Goal: Task Accomplishment & Management: Use online tool/utility

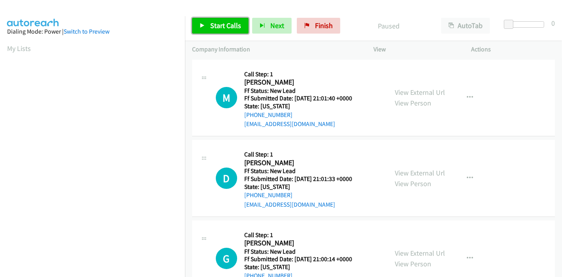
click at [219, 22] on span "Start Calls" at bounding box center [225, 25] width 31 height 9
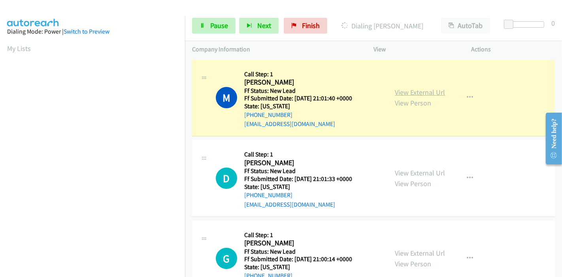
click at [427, 92] on link "View External Url" at bounding box center [420, 92] width 50 height 9
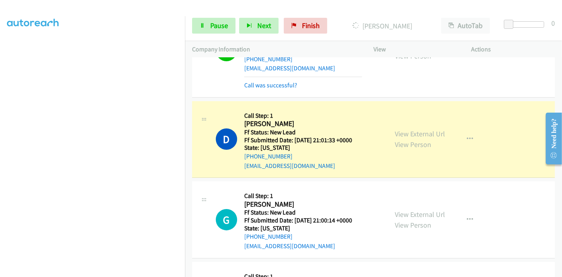
scroll to position [88, 0]
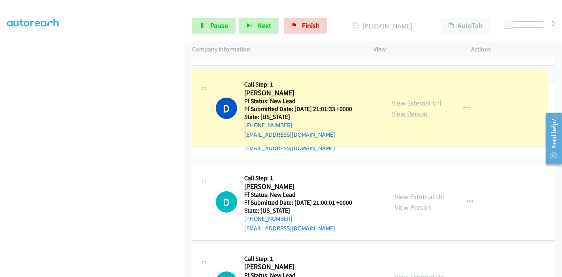
drag, startPoint x: 396, startPoint y: 99, endPoint x: 400, endPoint y: 111, distance: 12.5
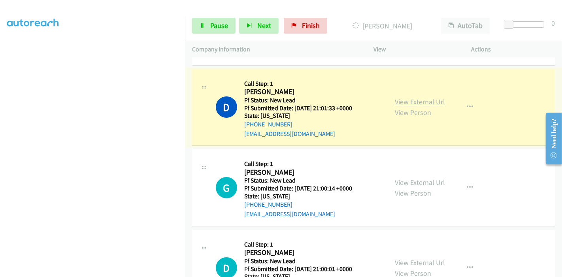
click at [400, 98] on link "View External Url" at bounding box center [420, 101] width 50 height 9
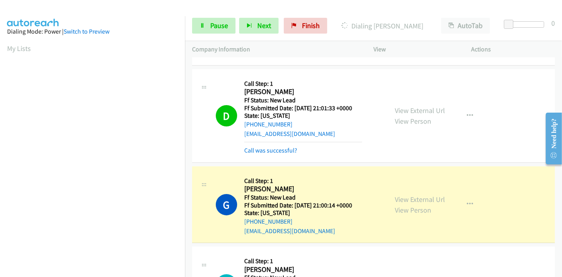
scroll to position [132, 0]
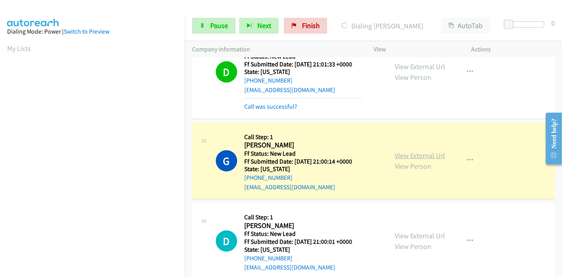
click at [422, 157] on link "View External Url" at bounding box center [420, 155] width 50 height 9
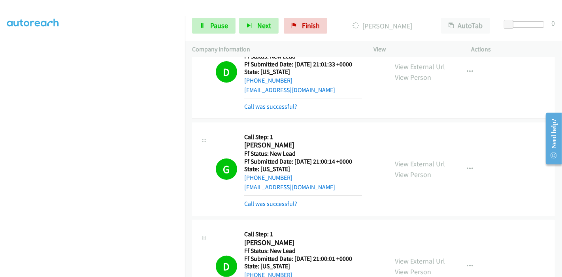
scroll to position [263, 0]
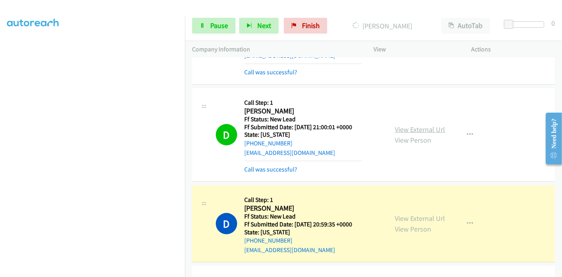
click at [404, 127] on link "View External Url" at bounding box center [420, 129] width 50 height 9
click at [399, 219] on link "View External Url" at bounding box center [420, 218] width 50 height 9
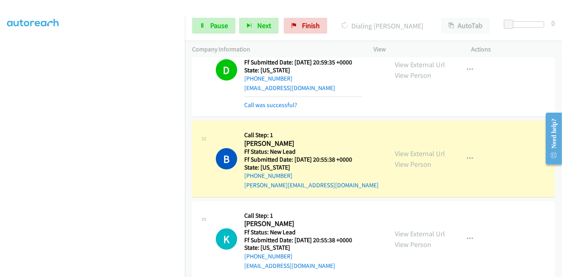
scroll to position [439, 0]
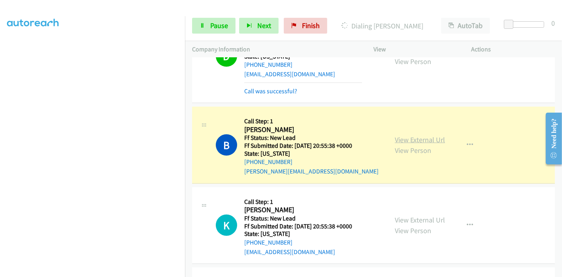
click at [404, 137] on link "View External Url" at bounding box center [420, 139] width 50 height 9
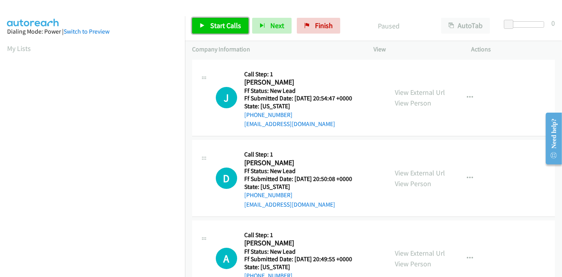
click at [223, 19] on link "Start Calls" at bounding box center [220, 26] width 57 height 16
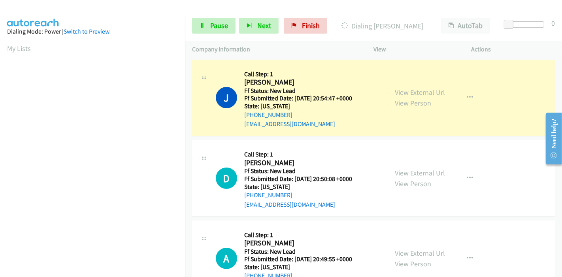
scroll to position [167, 0]
click at [423, 89] on link "View External Url" at bounding box center [420, 92] width 50 height 9
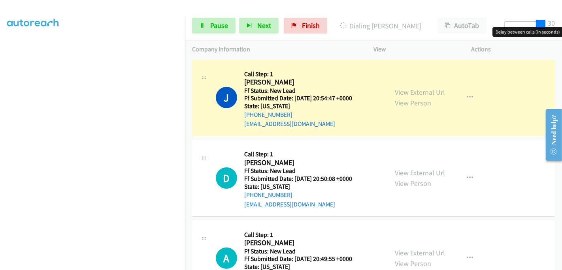
drag, startPoint x: 509, startPoint y: 24, endPoint x: 562, endPoint y: 30, distance: 53.3
click at [562, 30] on body "Start Calls Pause Next Finish Dialing Johnna Anderson AutoTab AutoTab 30 Compan…" at bounding box center [281, 19] width 562 height 38
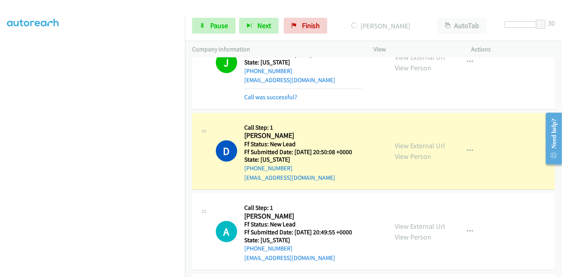
scroll to position [0, 0]
click at [409, 143] on link "View External Url" at bounding box center [420, 145] width 50 height 9
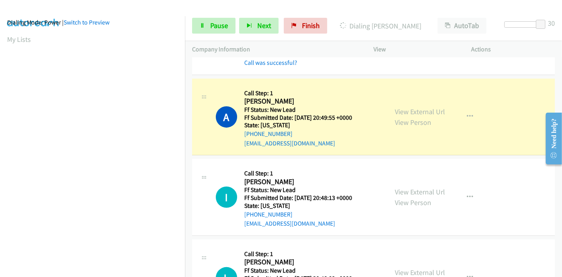
scroll to position [141, 0]
click at [432, 110] on link "View External Url" at bounding box center [420, 111] width 50 height 9
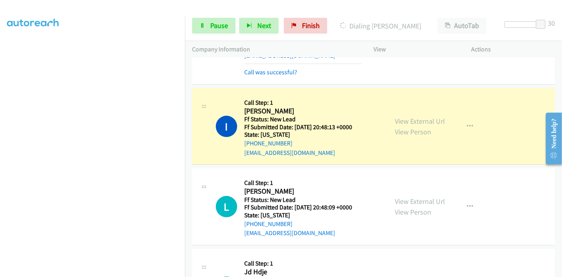
scroll to position [0, 0]
click at [395, 120] on link "View External Url" at bounding box center [420, 121] width 50 height 9
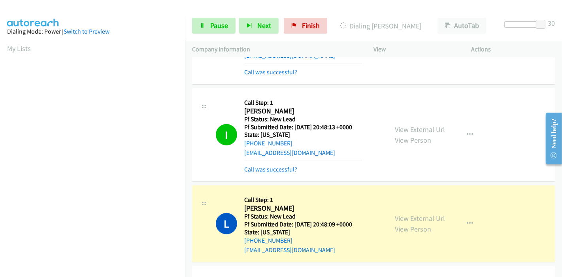
scroll to position [167, 0]
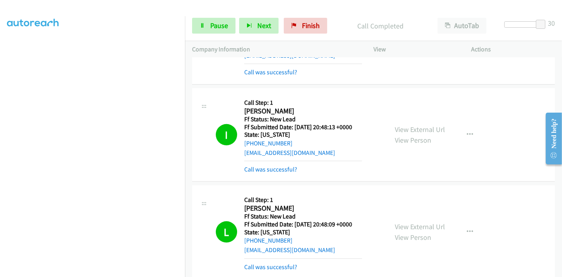
click at [399, 216] on div "View External Url View Person View External Url Email Schedule/Manage Callback …" at bounding box center [440, 231] width 105 height 79
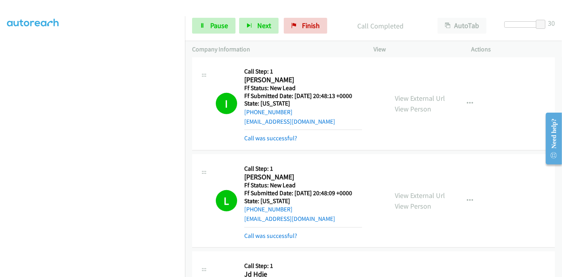
scroll to position [307, 0]
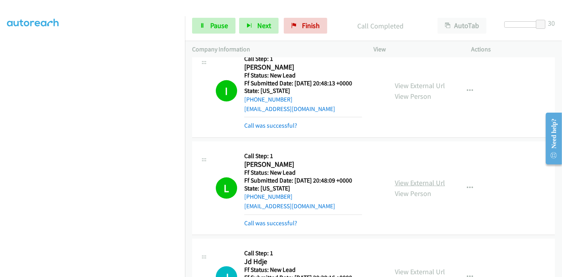
click at [395, 182] on link "View External Url" at bounding box center [420, 182] width 50 height 9
click at [424, 85] on link "View External Url" at bounding box center [420, 85] width 50 height 9
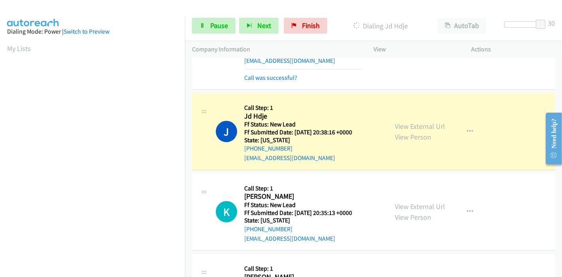
scroll to position [483, 0]
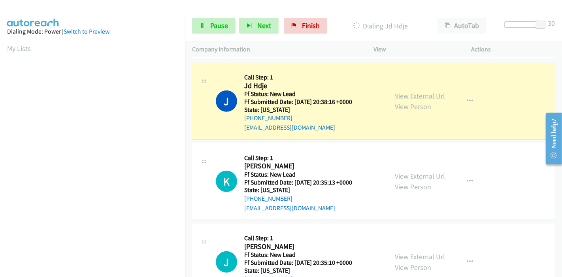
click at [416, 94] on link "View External Url" at bounding box center [420, 95] width 50 height 9
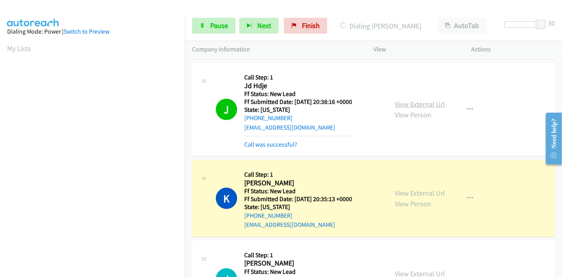
scroll to position [167, 0]
click at [425, 189] on link "View External Url" at bounding box center [420, 193] width 50 height 9
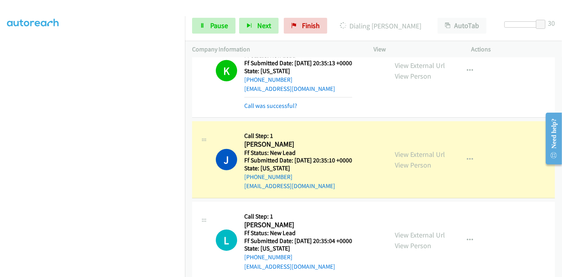
scroll to position [658, 0]
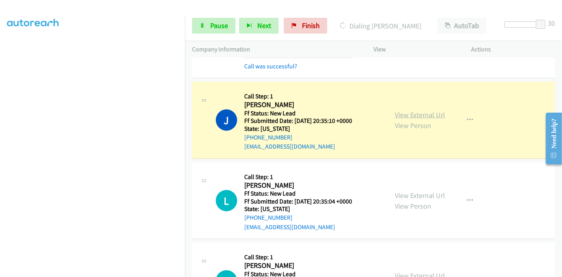
click at [403, 115] on link "View External Url" at bounding box center [420, 114] width 50 height 9
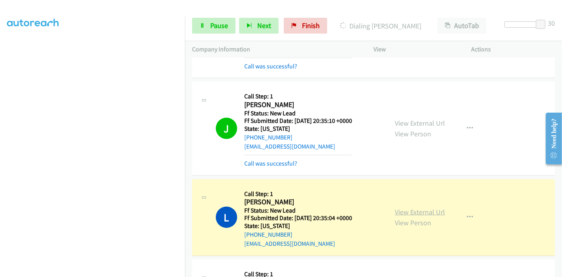
click at [407, 207] on link "View External Url" at bounding box center [420, 211] width 50 height 9
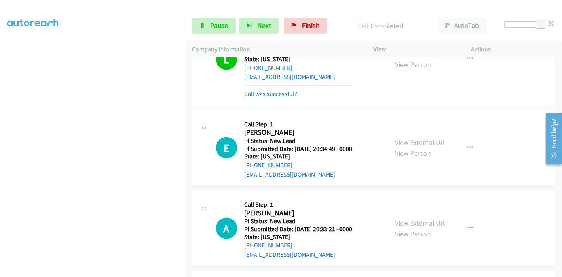
scroll to position [834, 0]
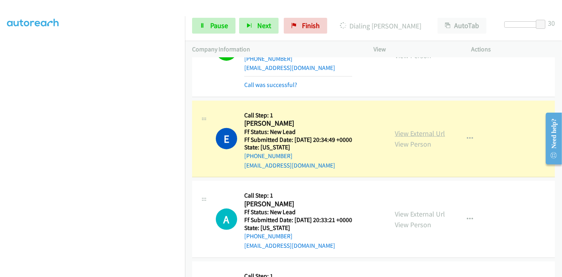
click at [418, 129] on link "View External Url" at bounding box center [420, 133] width 50 height 9
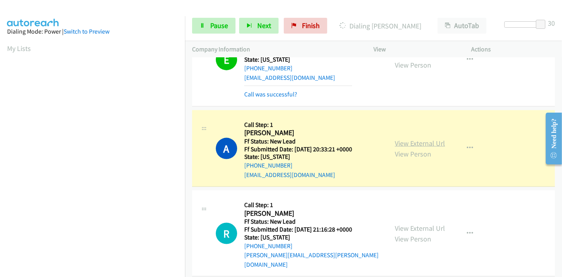
scroll to position [167, 0]
click at [396, 144] on link "View External Url" at bounding box center [420, 143] width 50 height 9
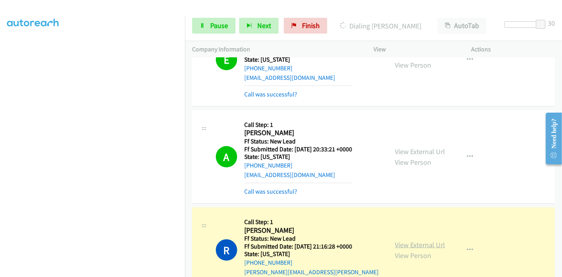
click at [401, 240] on link "View External Url" at bounding box center [420, 244] width 50 height 9
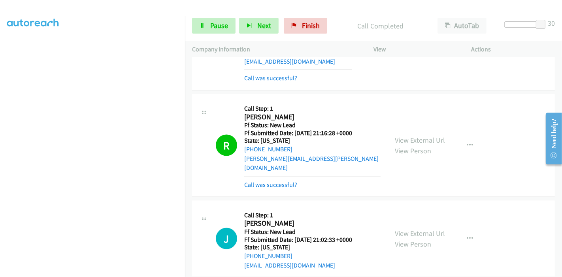
scroll to position [1054, 0]
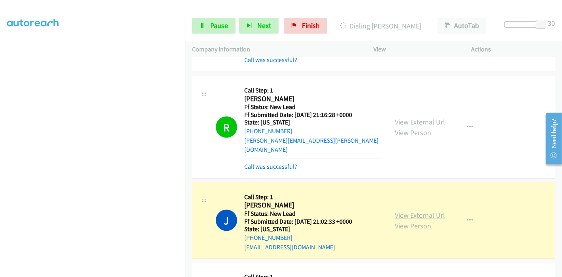
click at [413, 211] on link "View External Url" at bounding box center [420, 215] width 50 height 9
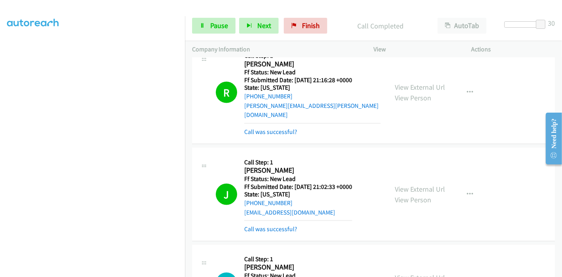
scroll to position [1186, 0]
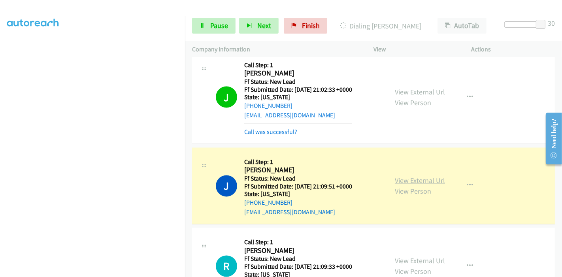
click at [401, 176] on link "View External Url" at bounding box center [420, 180] width 50 height 9
click at [223, 26] on span "Pause" at bounding box center [219, 25] width 18 height 9
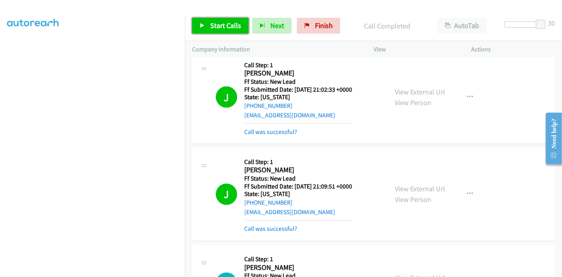
click at [219, 27] on span "Start Calls" at bounding box center [225, 25] width 31 height 9
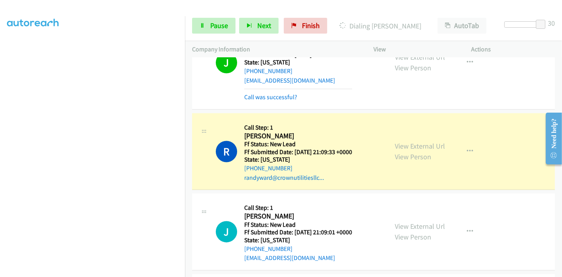
scroll to position [167, 0]
click at [407, 142] on link "View External Url" at bounding box center [420, 146] width 50 height 9
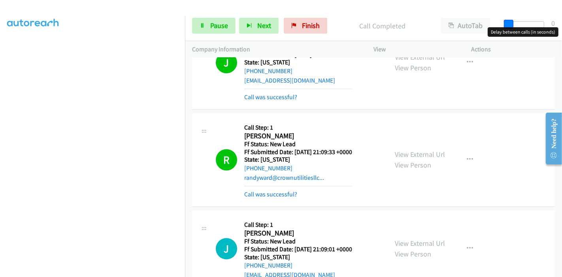
drag, startPoint x: 541, startPoint y: 24, endPoint x: 498, endPoint y: 25, distance: 42.3
click at [498, 25] on div "Start Calls Pause Next Finish Call Completed AutoTab AutoTab 0" at bounding box center [373, 26] width 377 height 30
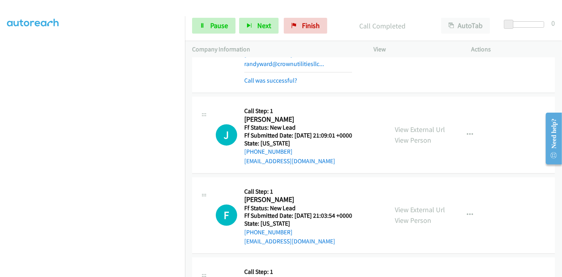
scroll to position [1449, 0]
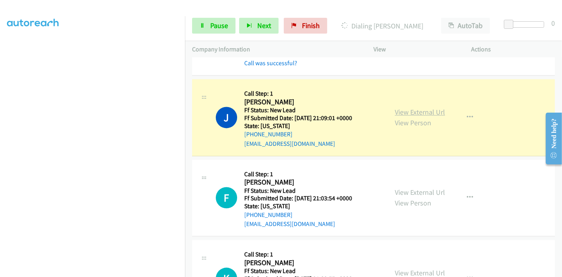
click at [429, 107] on link "View External Url" at bounding box center [420, 111] width 50 height 9
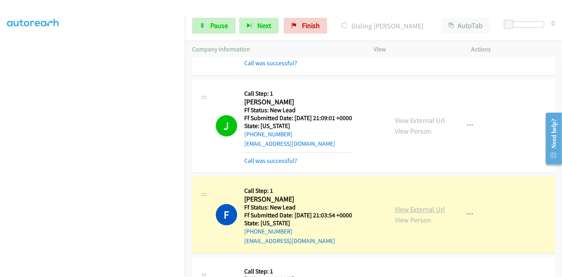
click at [409, 205] on link "View External Url" at bounding box center [420, 209] width 50 height 9
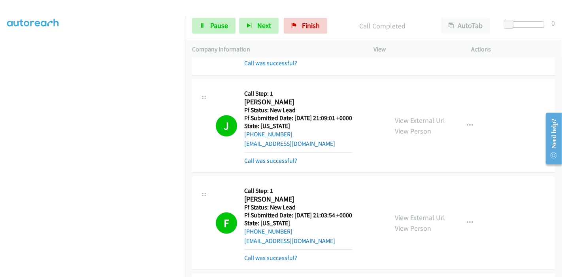
scroll to position [1581, 0]
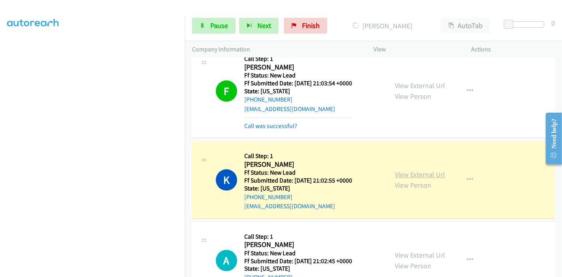
click at [411, 170] on link "View External Url" at bounding box center [420, 174] width 50 height 9
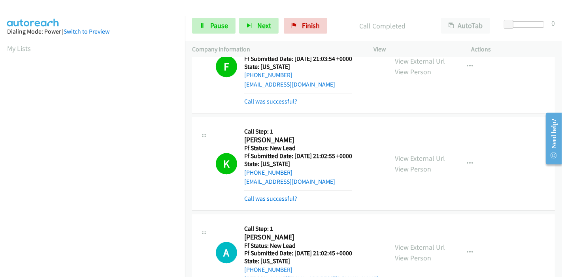
scroll to position [1618, 0]
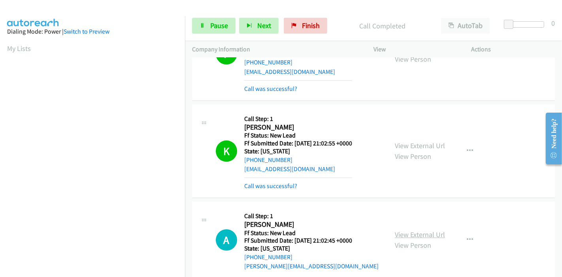
click at [410, 230] on link "View External Url" at bounding box center [420, 234] width 50 height 9
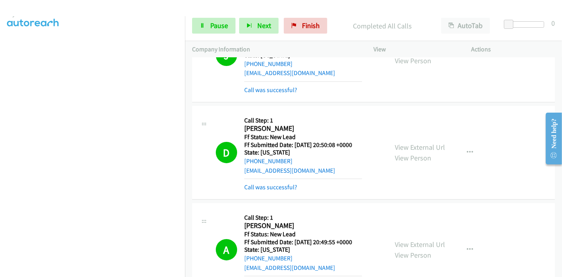
scroll to position [0, 0]
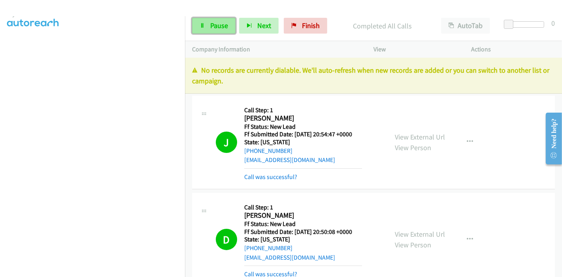
click at [206, 29] on link "Pause" at bounding box center [213, 26] width 43 height 16
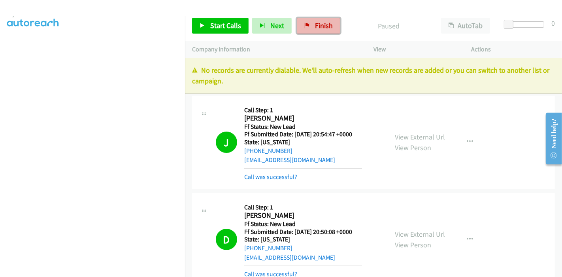
drag, startPoint x: 319, startPoint y: 23, endPoint x: 305, endPoint y: 30, distance: 16.3
click at [319, 23] on span "Finish" at bounding box center [324, 25] width 18 height 9
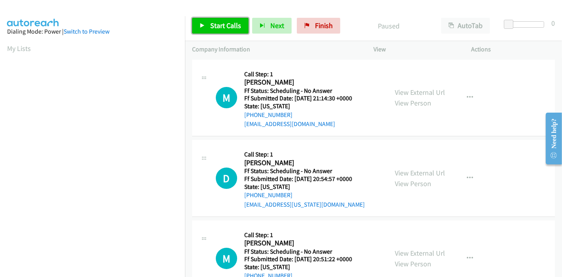
click at [205, 21] on link "Start Calls" at bounding box center [220, 26] width 57 height 16
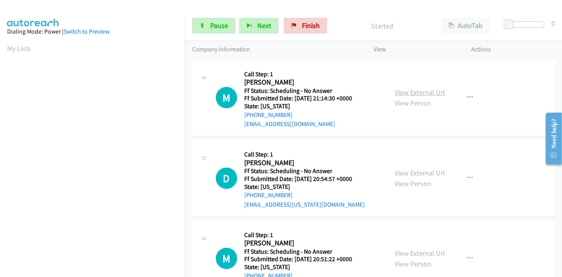
click at [413, 92] on link "View External Url" at bounding box center [420, 92] width 50 height 9
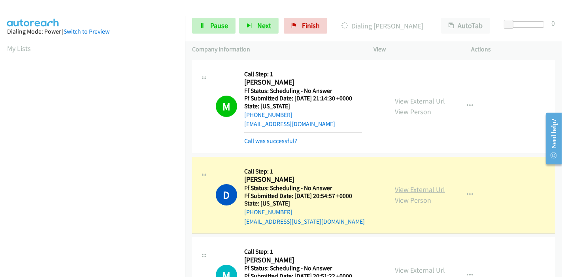
click at [428, 191] on link "View External Url" at bounding box center [420, 189] width 50 height 9
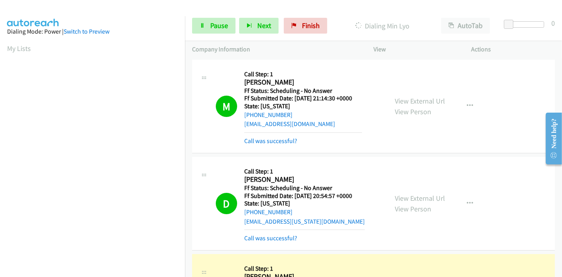
scroll to position [132, 0]
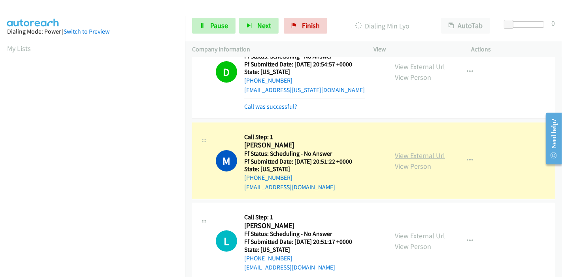
click at [429, 156] on link "View External Url" at bounding box center [420, 155] width 50 height 9
click at [219, 29] on span "Pause" at bounding box center [219, 25] width 18 height 9
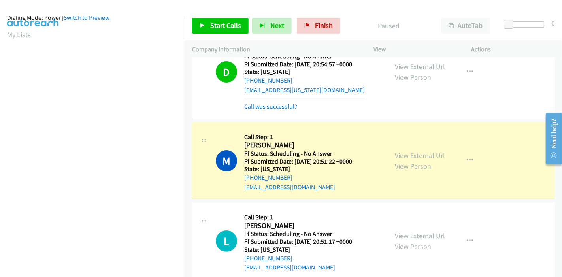
scroll to position [0, 0]
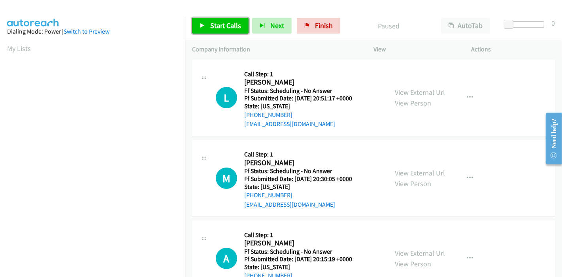
click at [221, 23] on span "Start Calls" at bounding box center [225, 25] width 31 height 9
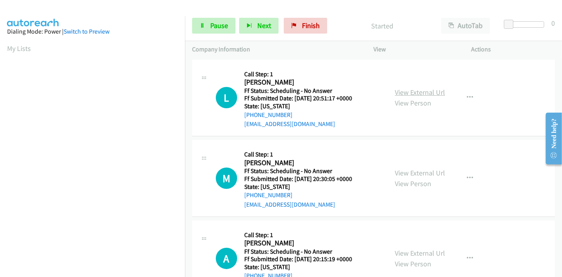
click at [430, 92] on link "View External Url" at bounding box center [420, 92] width 50 height 9
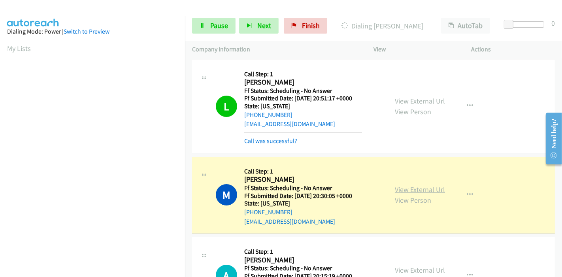
click at [432, 189] on link "View External Url" at bounding box center [420, 189] width 50 height 9
click at [217, 26] on span "Pause" at bounding box center [219, 25] width 18 height 9
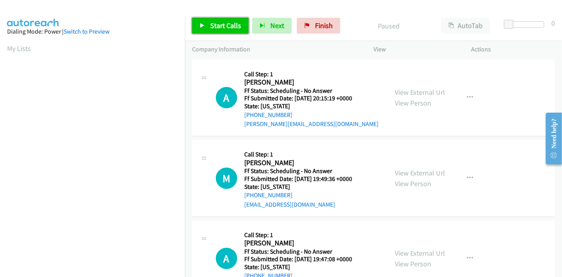
drag, startPoint x: 216, startPoint y: 19, endPoint x: 221, endPoint y: 15, distance: 6.7
click at [216, 19] on link "Start Calls" at bounding box center [220, 26] width 57 height 16
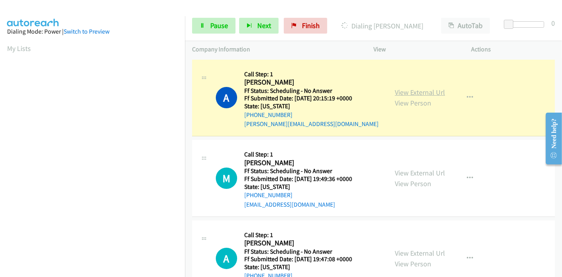
click at [432, 94] on link "View External Url" at bounding box center [420, 92] width 50 height 9
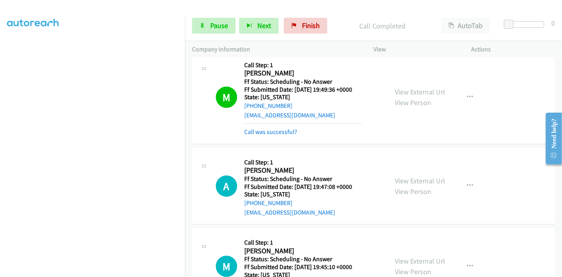
scroll to position [132, 0]
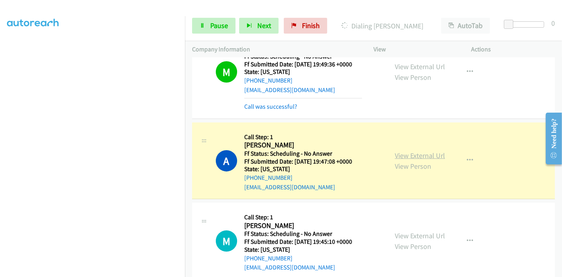
click at [423, 155] on link "View External Url" at bounding box center [420, 155] width 50 height 9
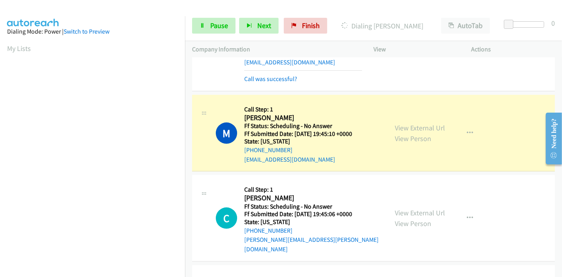
scroll to position [263, 0]
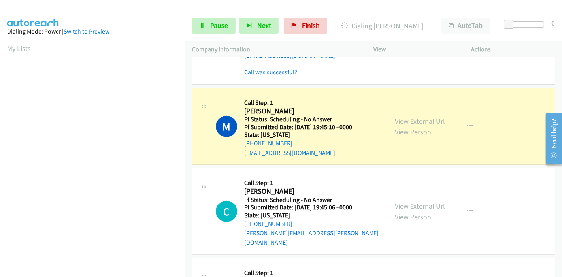
click at [395, 120] on link "View External Url" at bounding box center [420, 121] width 50 height 9
click at [200, 28] on link "Pause" at bounding box center [213, 26] width 43 height 16
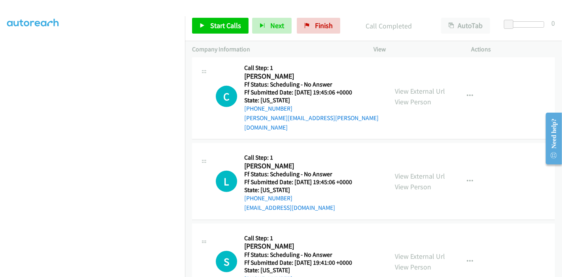
scroll to position [351, 0]
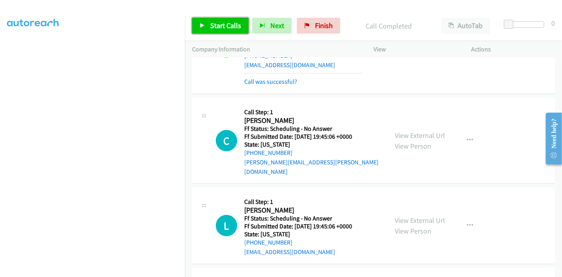
click at [213, 28] on span "Start Calls" at bounding box center [225, 25] width 31 height 9
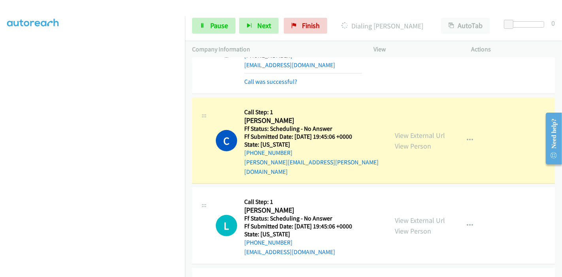
scroll to position [35, 0]
click at [410, 131] on link "View External Url" at bounding box center [420, 135] width 50 height 9
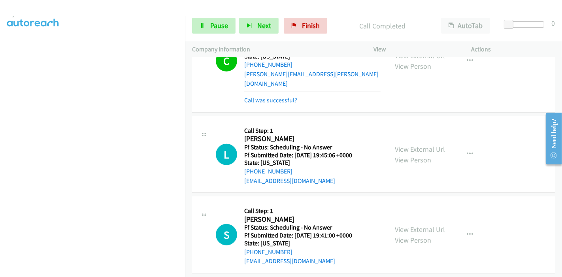
scroll to position [483, 0]
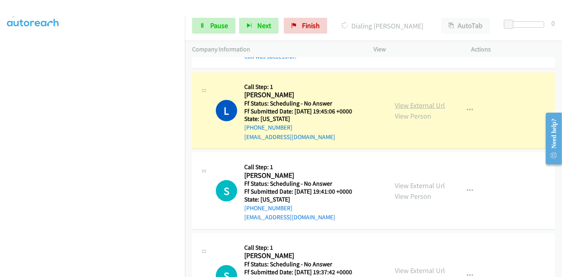
click at [430, 101] on link "View External Url" at bounding box center [420, 105] width 50 height 9
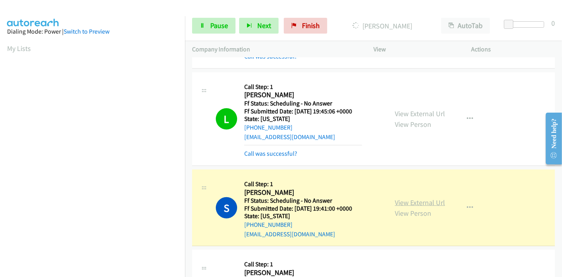
click at [402, 198] on link "View External Url" at bounding box center [420, 202] width 50 height 9
click at [206, 31] on link "Pause" at bounding box center [213, 26] width 43 height 16
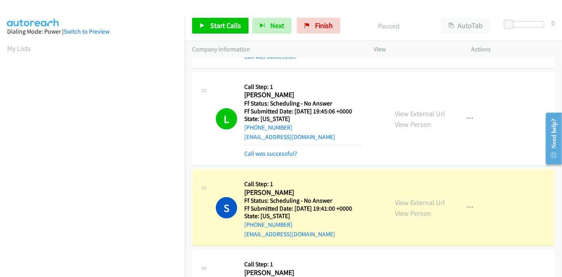
scroll to position [167, 0]
